Goal: Check status: Check status

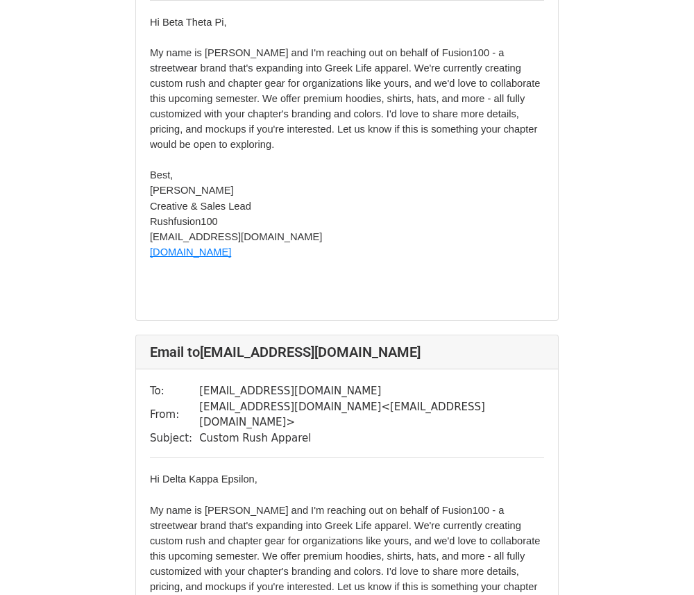
scroll to position [2052, 0]
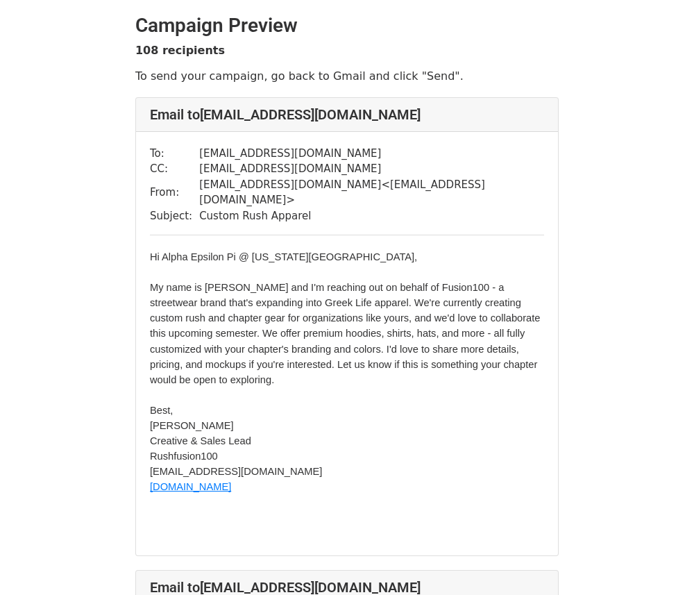
click at [394, 118] on h4 "Email to [EMAIL_ADDRESS][DOMAIN_NAME]" at bounding box center [347, 114] width 394 height 17
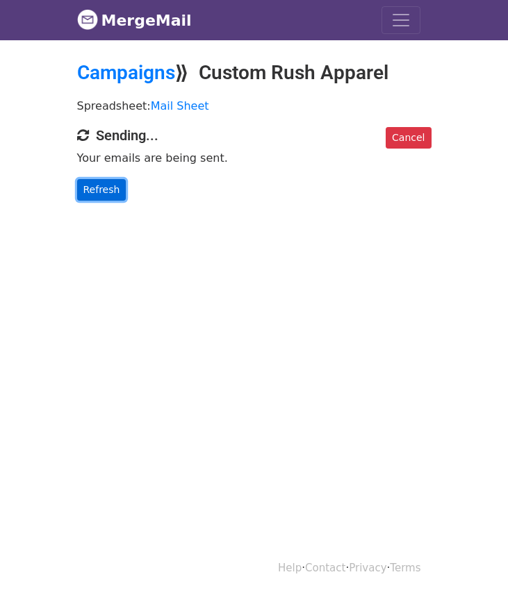
click at [114, 190] on link "Refresh" at bounding box center [101, 190] width 49 height 22
